Goal: Contribute content: Add original content to the website for others to see

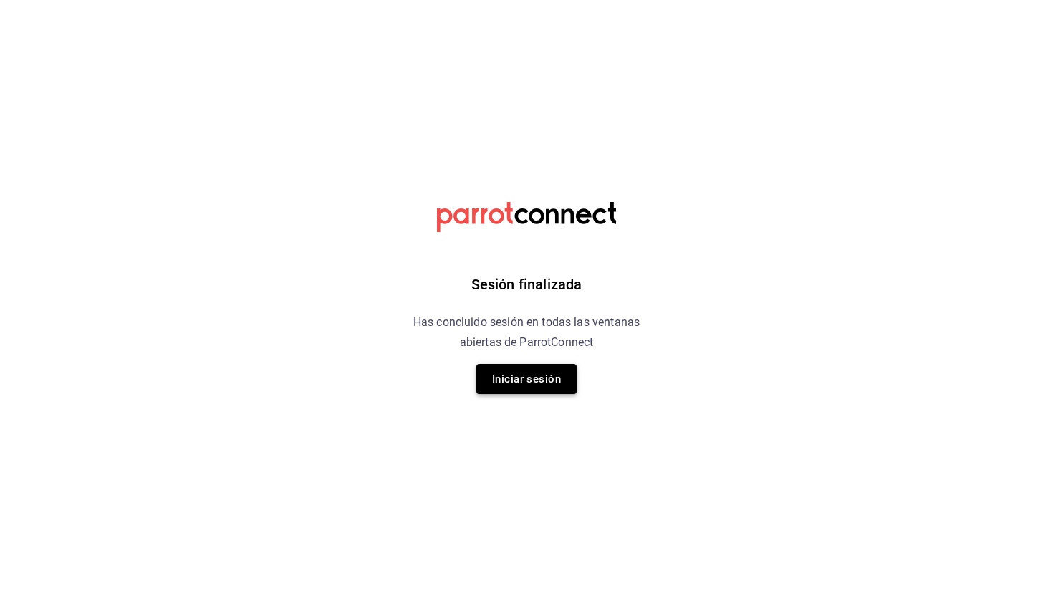
click at [542, 383] on button "Iniciar sesión" at bounding box center [526, 379] width 100 height 30
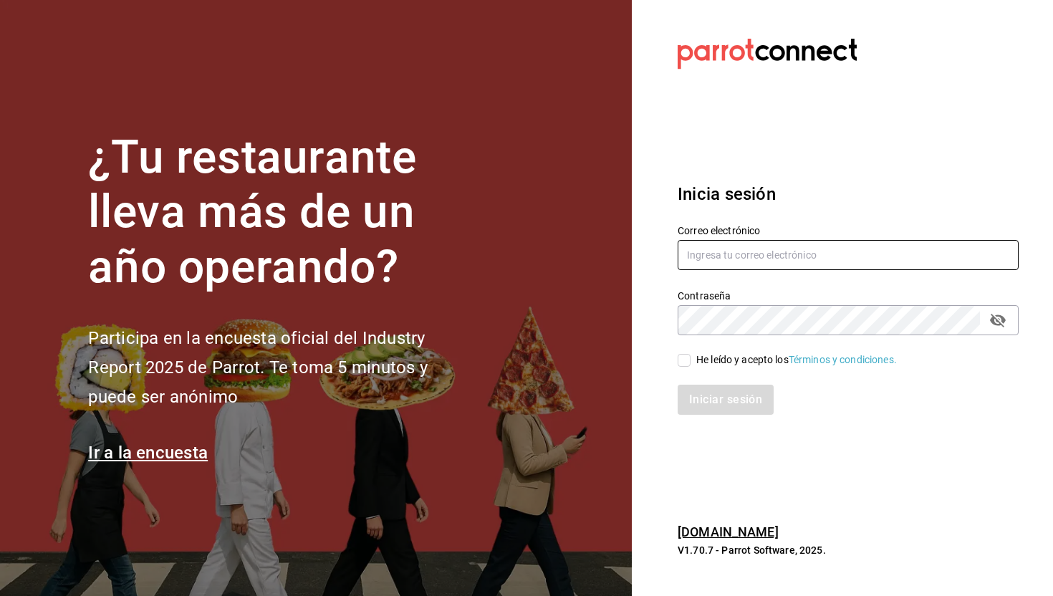
type input "juan.macias@malvamercadoorganico.com.mx"
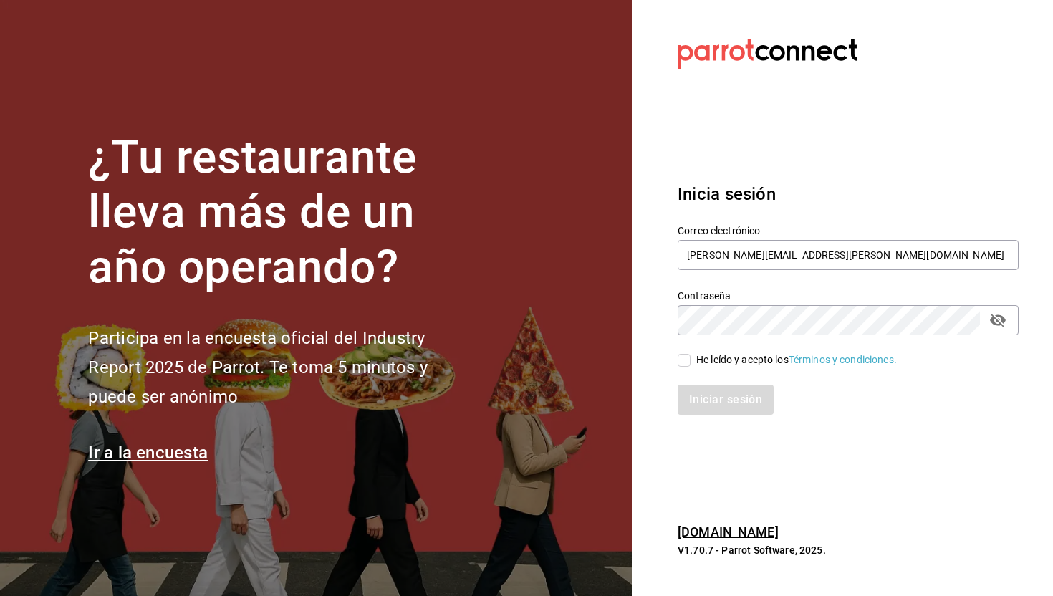
click at [717, 359] on div "He leído y acepto los Términos y condiciones." at bounding box center [796, 359] width 200 height 15
click at [690, 359] on input "He leído y acepto los Términos y condiciones." at bounding box center [683, 360] width 13 height 13
checkbox input "true"
click at [717, 397] on button "Iniciar sesión" at bounding box center [725, 399] width 97 height 30
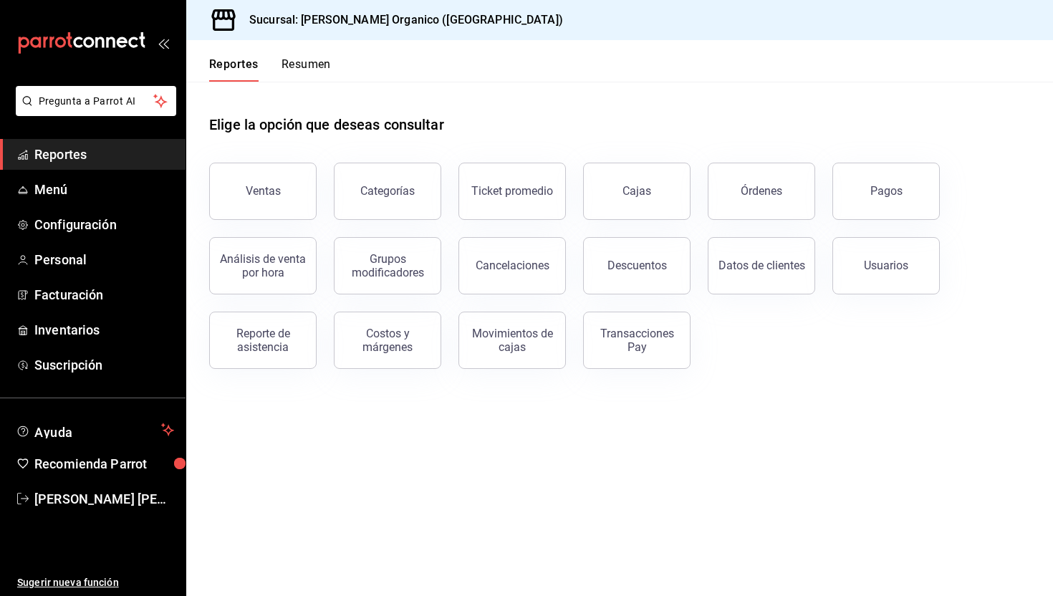
click at [505, 114] on div "Elige la opción que deseas consultar" at bounding box center [619, 114] width 821 height 64
drag, startPoint x: 479, startPoint y: 122, endPoint x: 488, endPoint y: 136, distance: 16.5
click at [488, 136] on div "Elige la opción que deseas consultar" at bounding box center [619, 114] width 821 height 64
click at [70, 183] on span "Menú" at bounding box center [104, 189] width 140 height 19
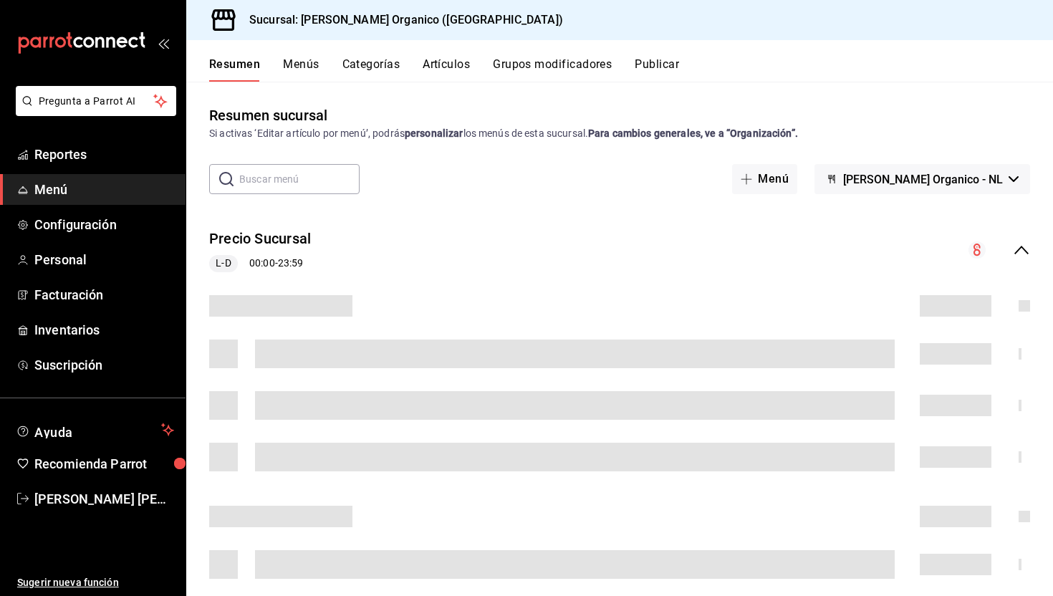
click at [456, 73] on button "Artículos" at bounding box center [445, 69] width 47 height 24
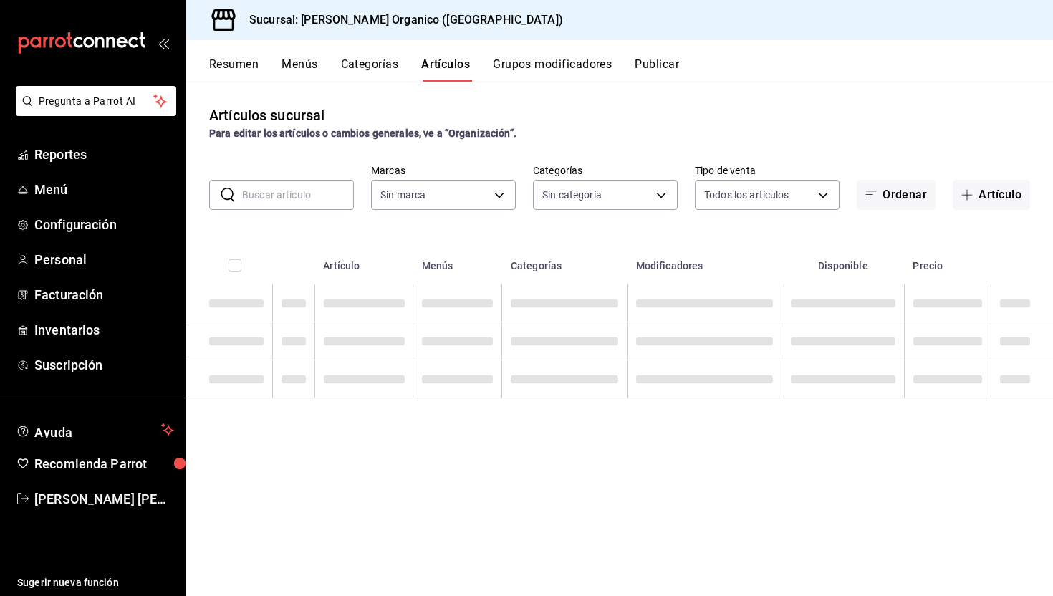
type input "a8d99522-1f9e-4147-b982-8883c5ca19e3"
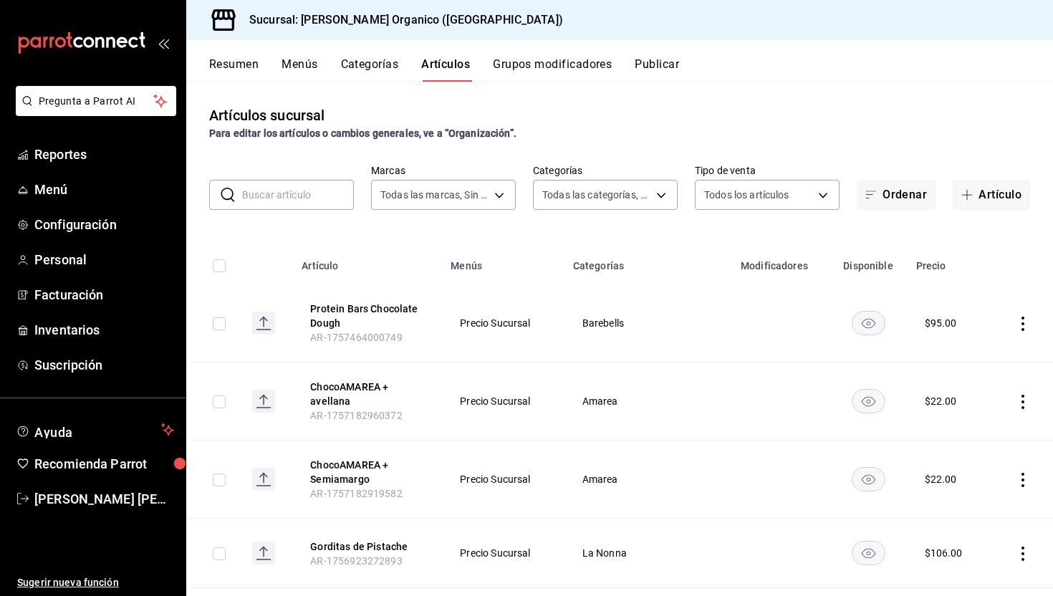
type input "699c6d5d-6cf4-40dc-87f6-5bd026aa7367,2fba732f-3e6a-4ec3-8b34-047d1fdbbdb4,34f89…"
click at [301, 192] on input "text" at bounding box center [298, 194] width 112 height 29
type input "o"
type input "pollo"
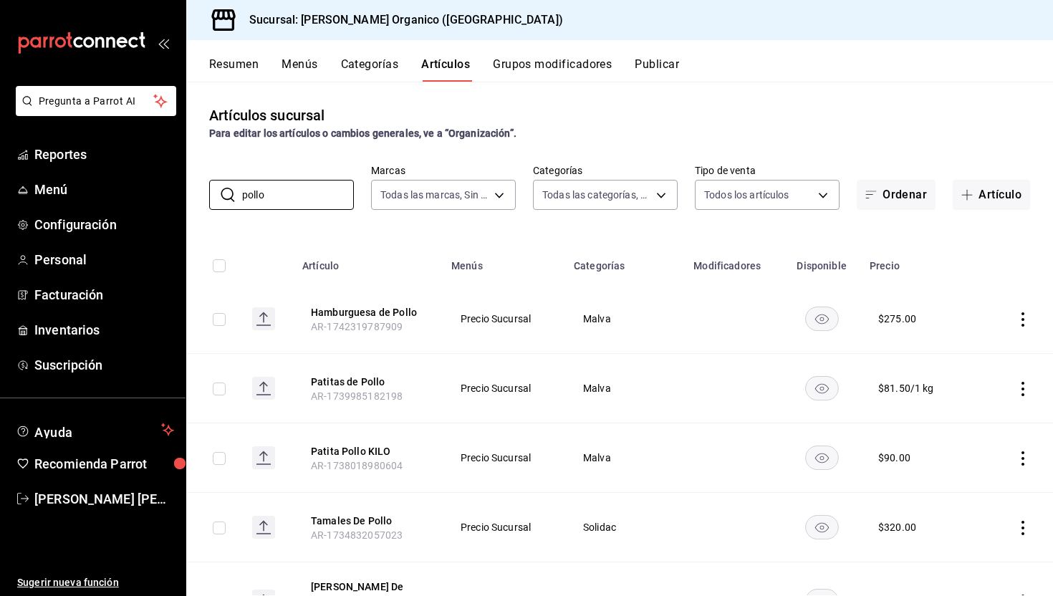
scroll to position [35, 0]
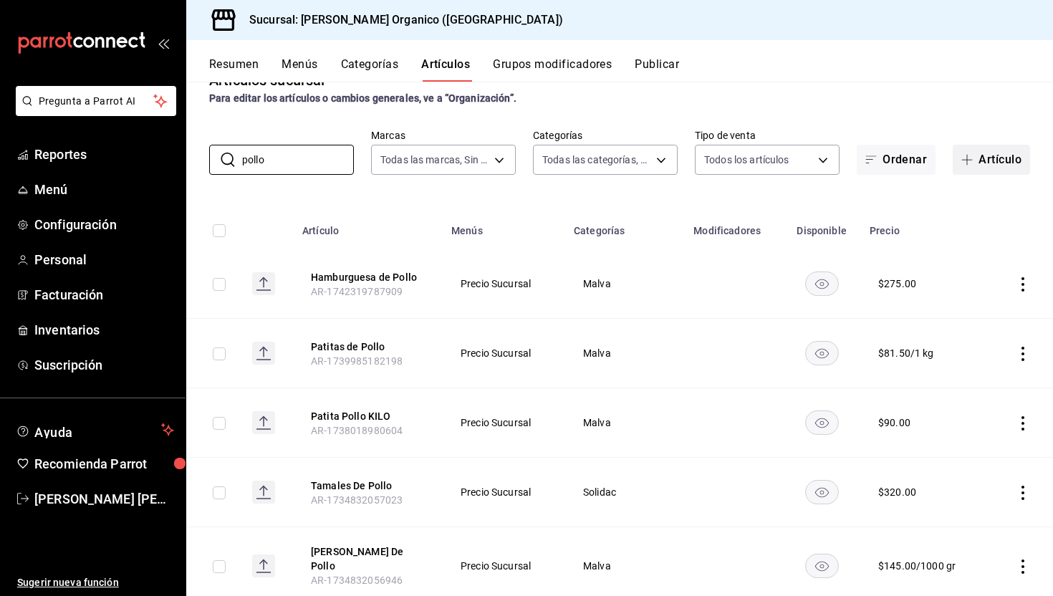
click at [990, 154] on button "Artículo" at bounding box center [990, 160] width 77 height 30
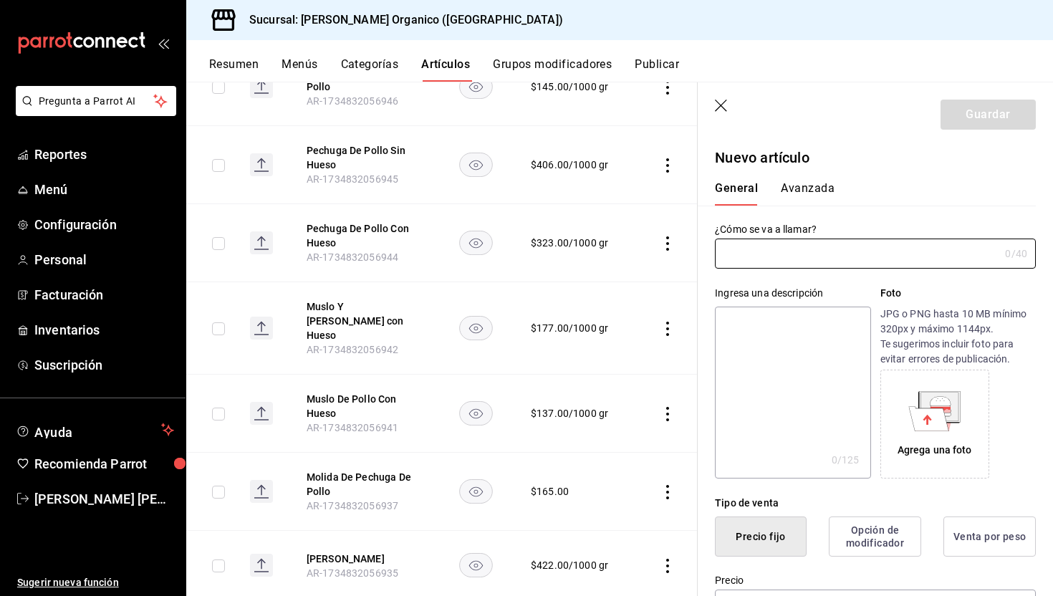
scroll to position [563, 0]
click at [808, 258] on input "text" at bounding box center [857, 253] width 284 height 29
type input "u"
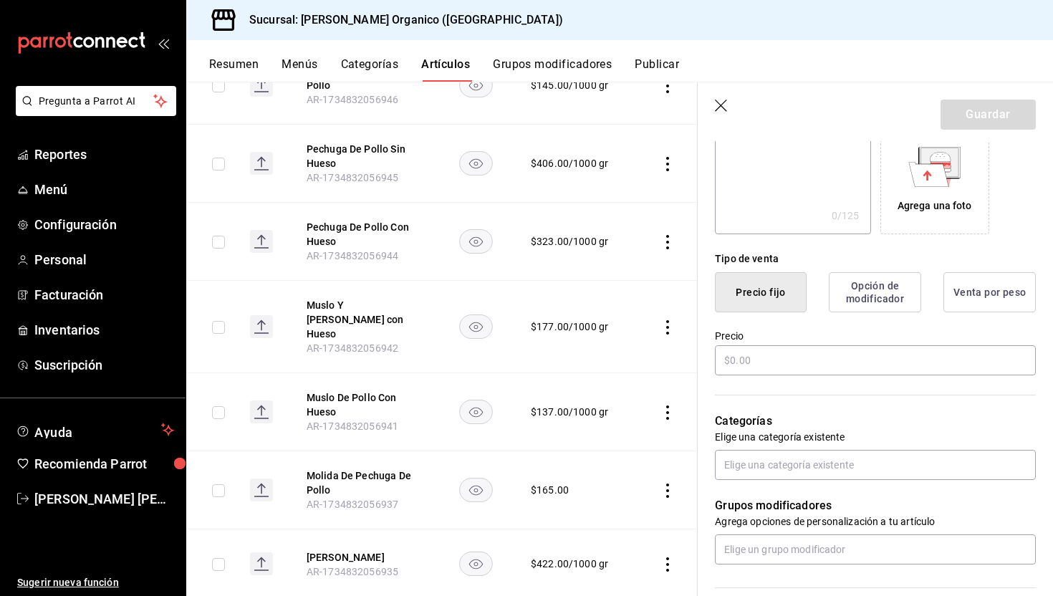
scroll to position [276, 0]
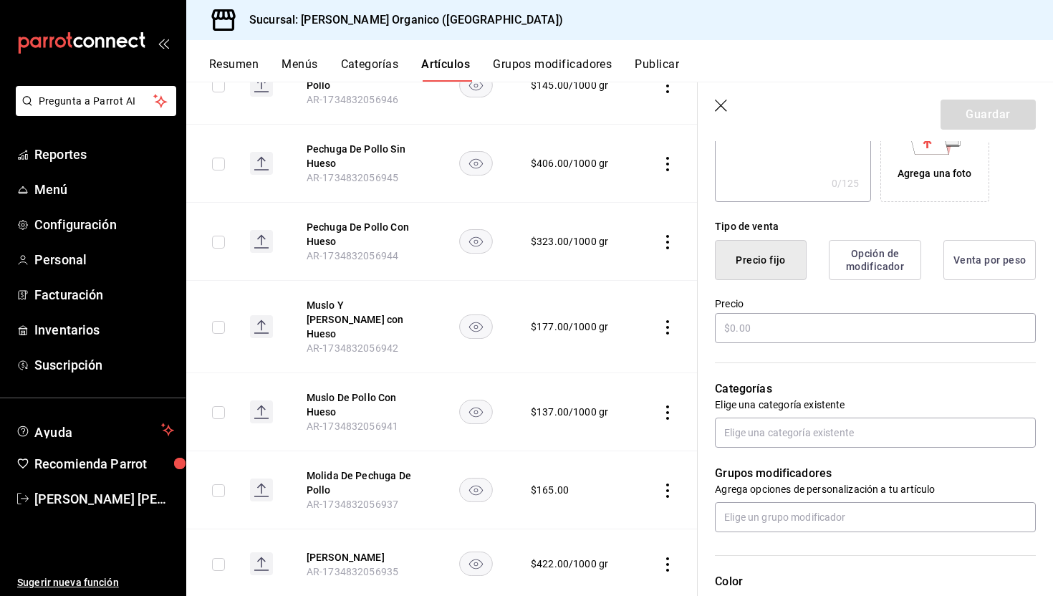
type input "Muslo y [PERSON_NAME] SIN HUESO"
click at [767, 308] on div "Precio" at bounding box center [875, 321] width 321 height 48
click at [747, 329] on input "text" at bounding box center [875, 328] width 321 height 30
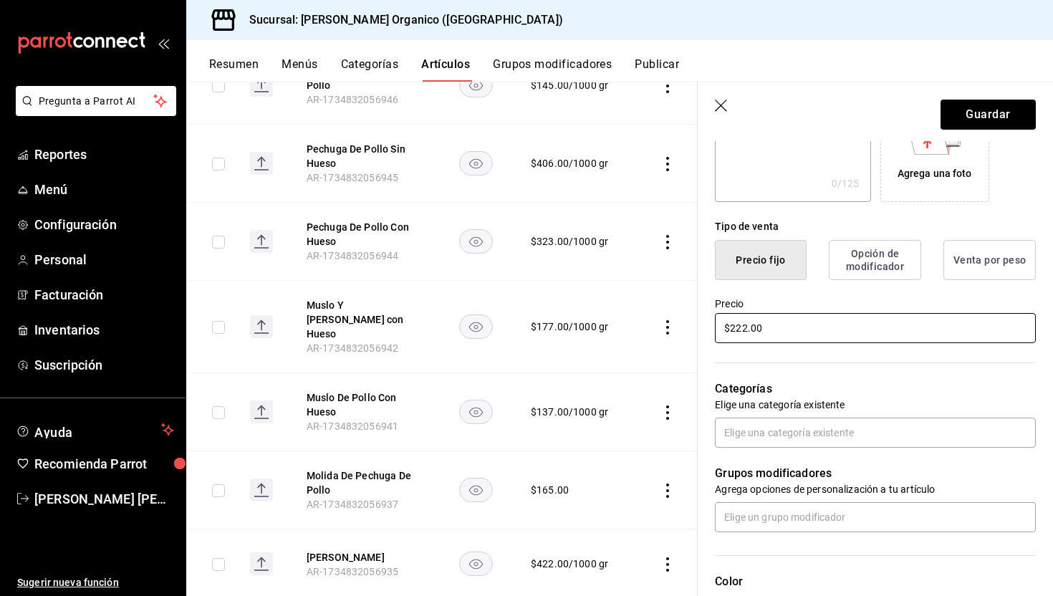
type input "$222.00"
click at [785, 427] on input "text" at bounding box center [875, 432] width 321 height 30
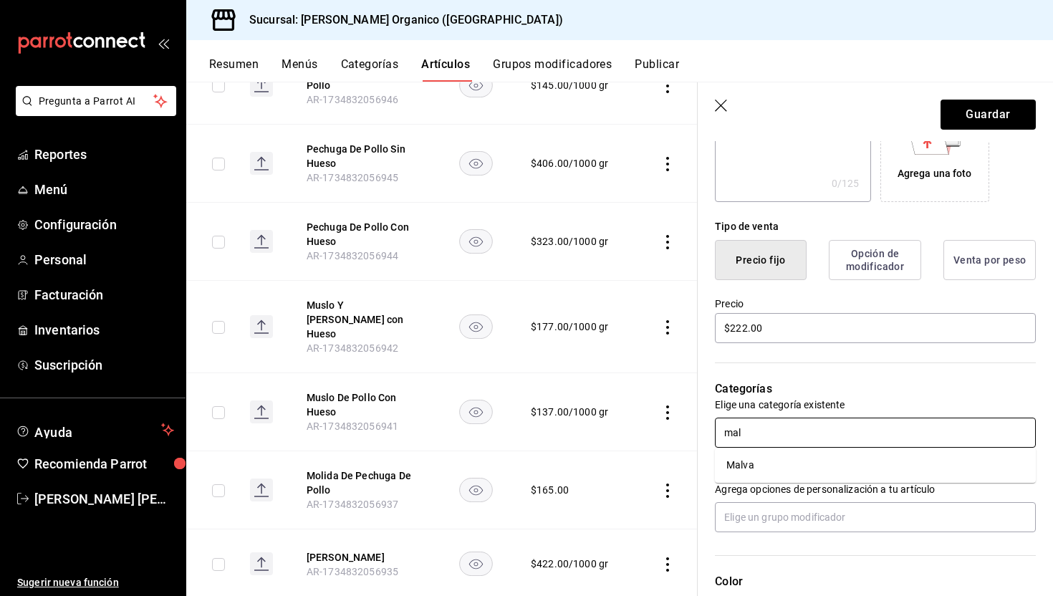
type input "malv"
